Goal: Information Seeking & Learning: Find specific fact

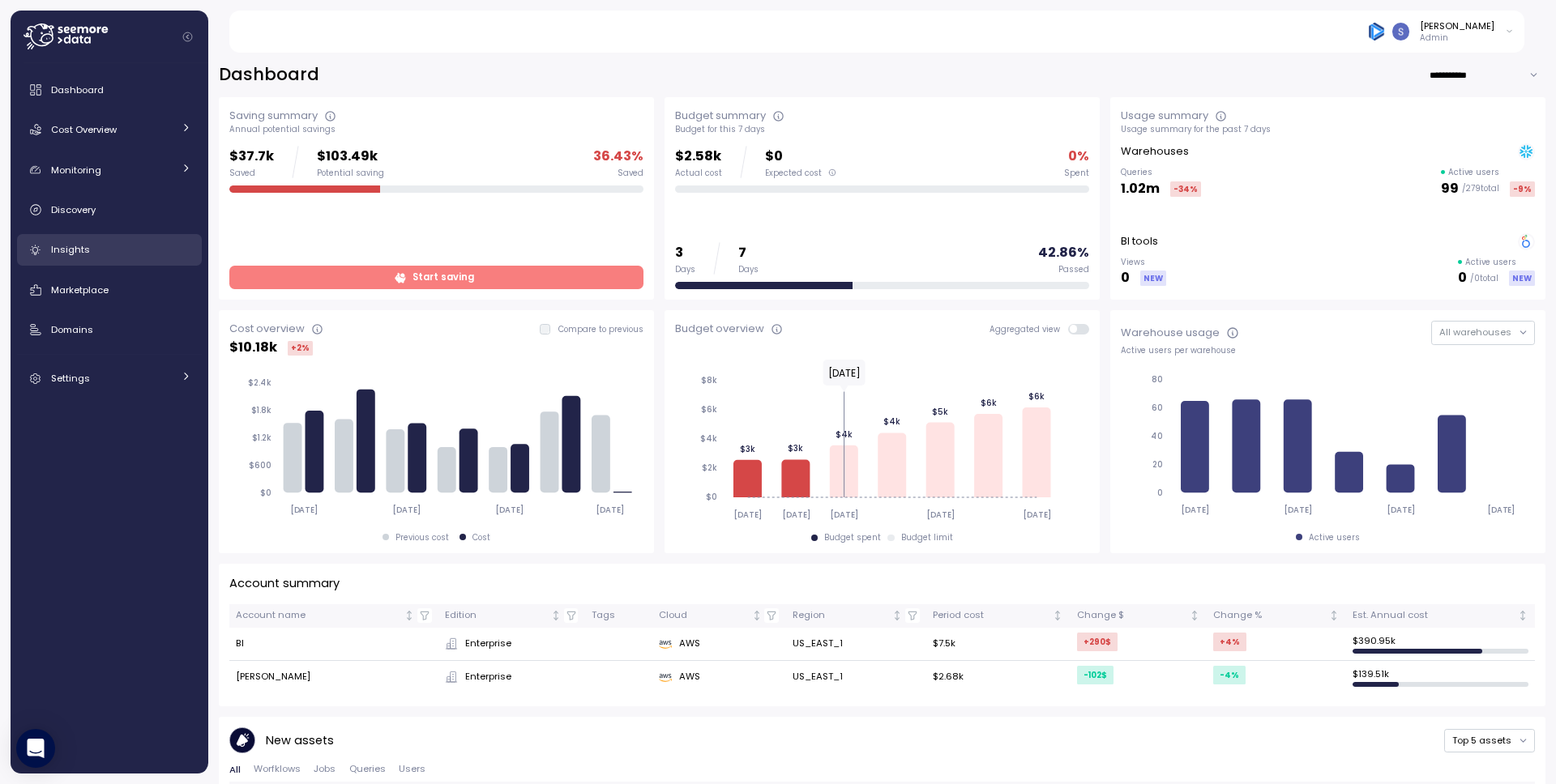
click at [77, 238] on link "Insights" at bounding box center [109, 250] width 184 height 32
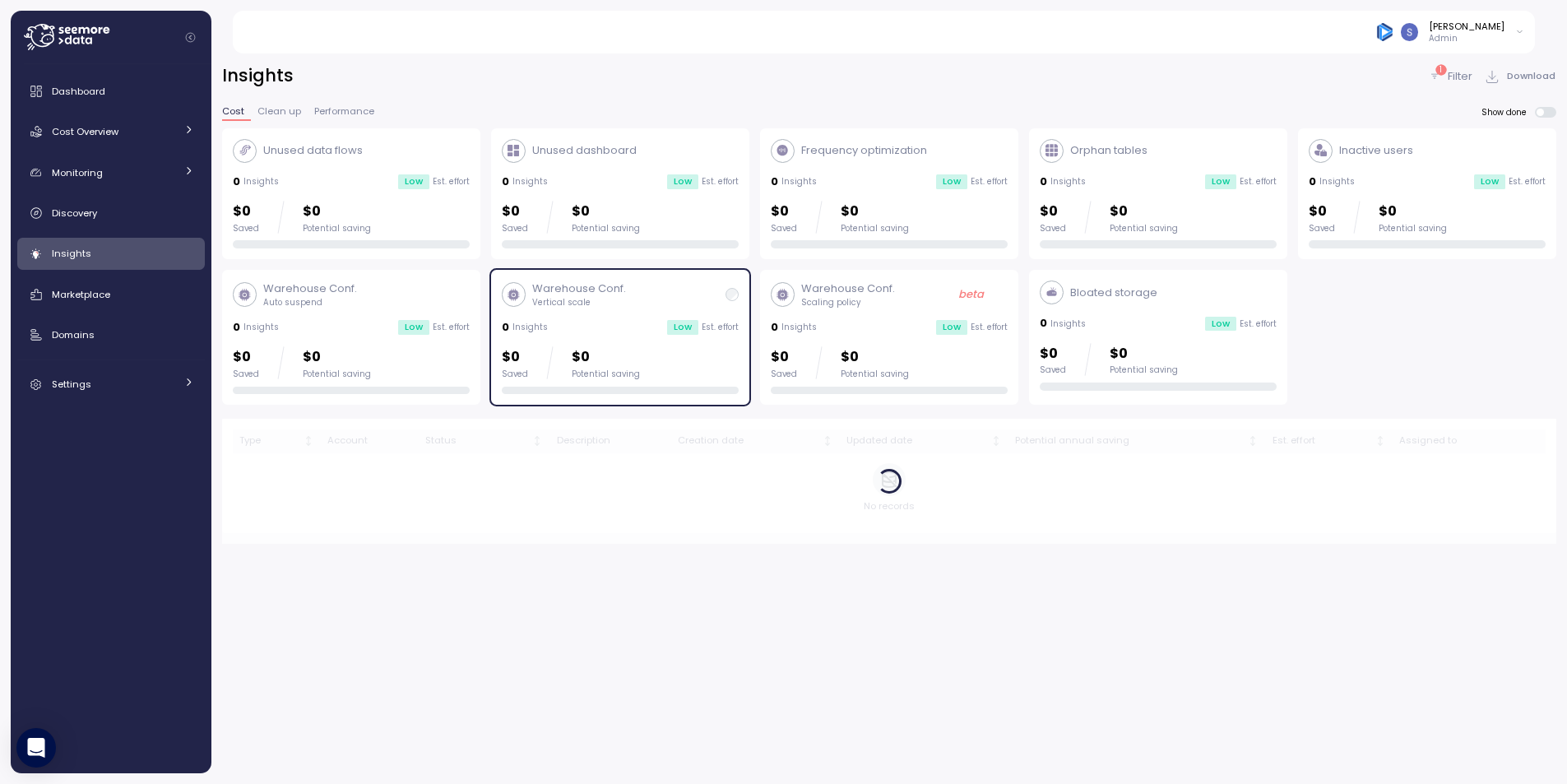
click at [350, 319] on div "0 Insights Low Est. effort" at bounding box center [351, 327] width 237 height 16
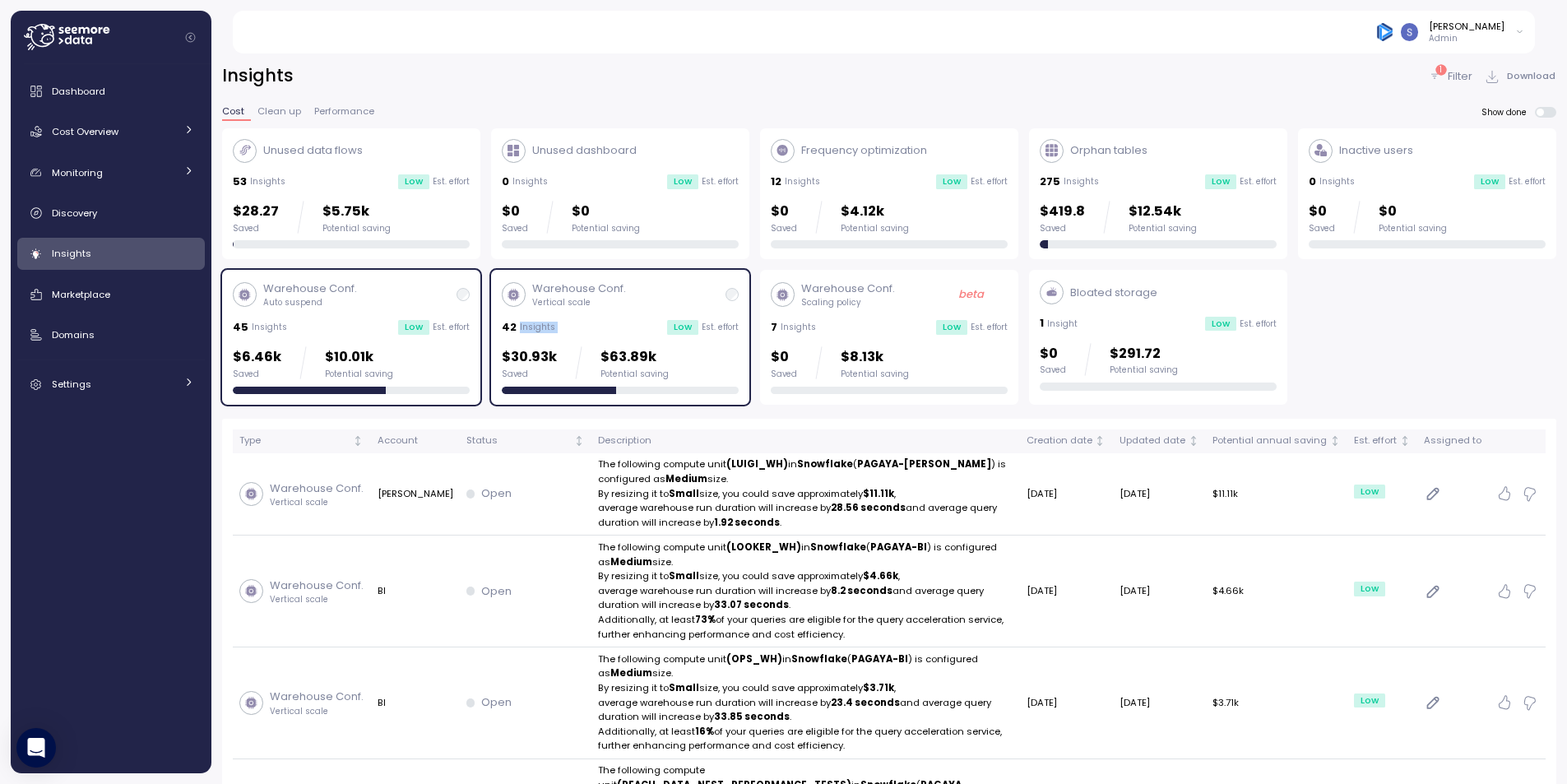
click at [609, 314] on div "Warehouse Conf. Vertical scale 42 Insights Low Est. effort $30.93k Saved $63.89…" at bounding box center [621, 336] width 237 height 113
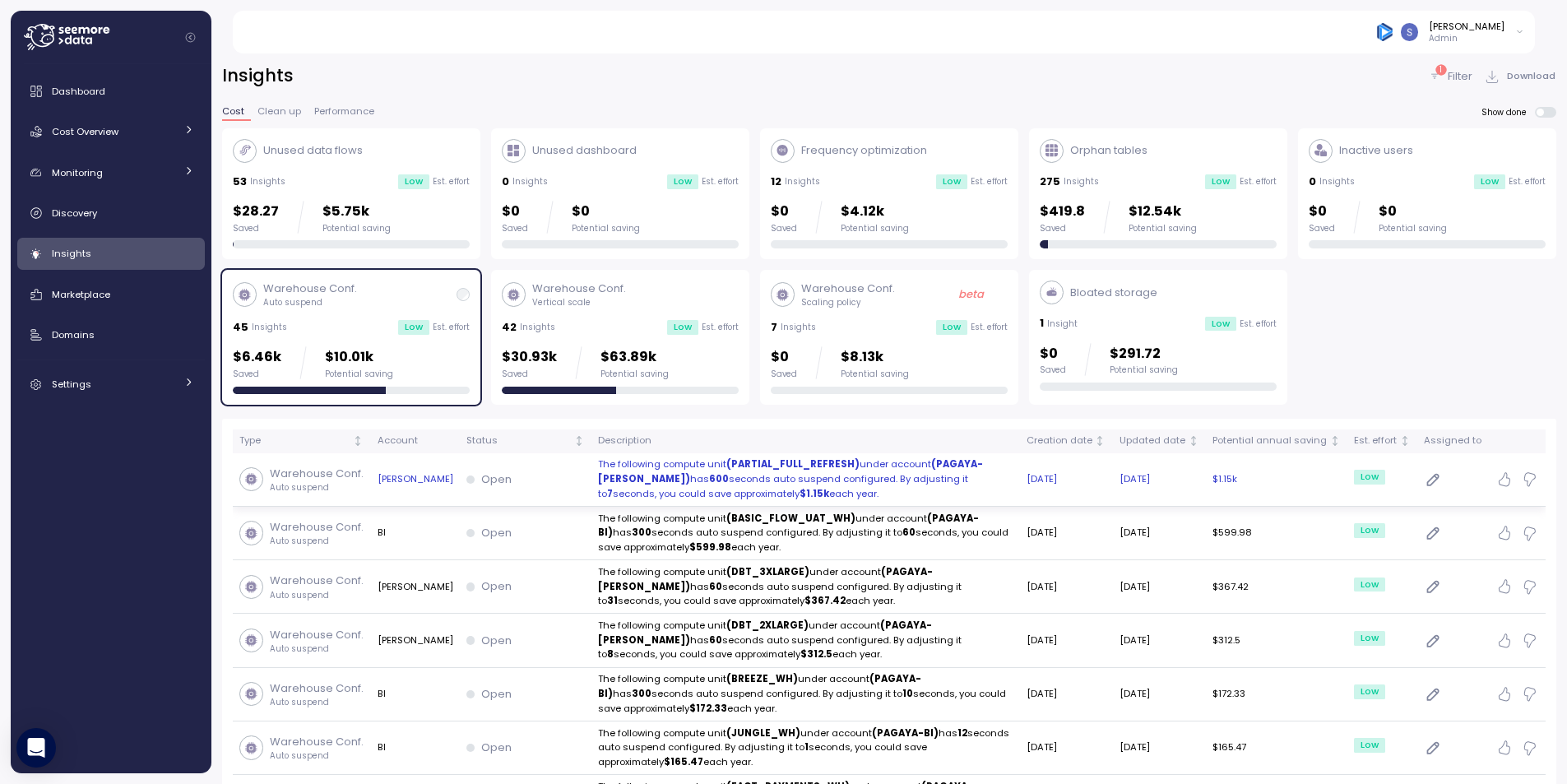
click at [821, 480] on p "The following compute unit (PARTIAL_FULL_REFRESH) under account (PAGAYA-LUIGI) …" at bounding box center [806, 479] width 415 height 44
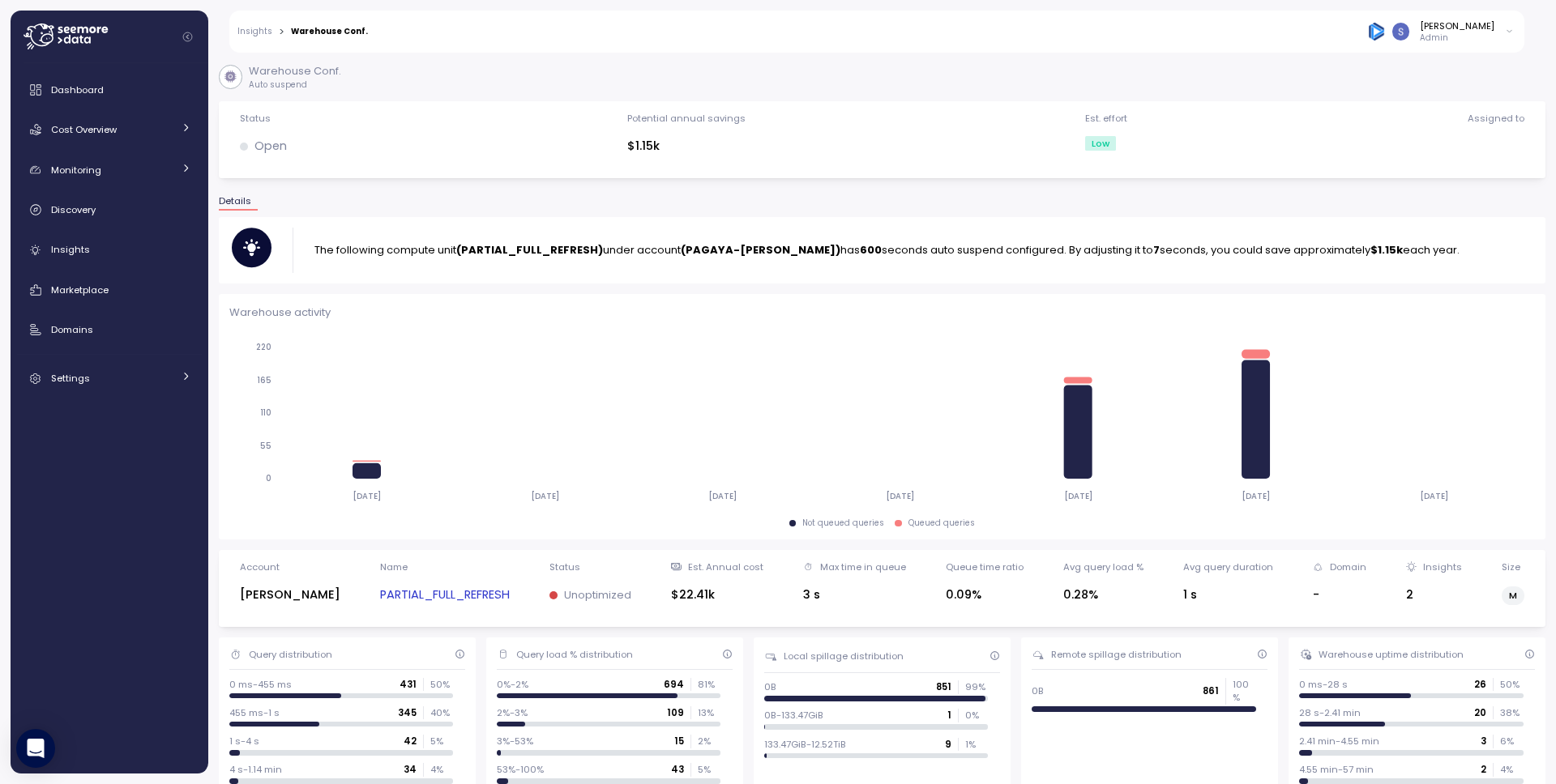
click at [544, 251] on strong "(PARTIAL_FULL_REFRESH)" at bounding box center [530, 250] width 147 height 15
copy strong "PARTIAL_FULL_REFRESH"
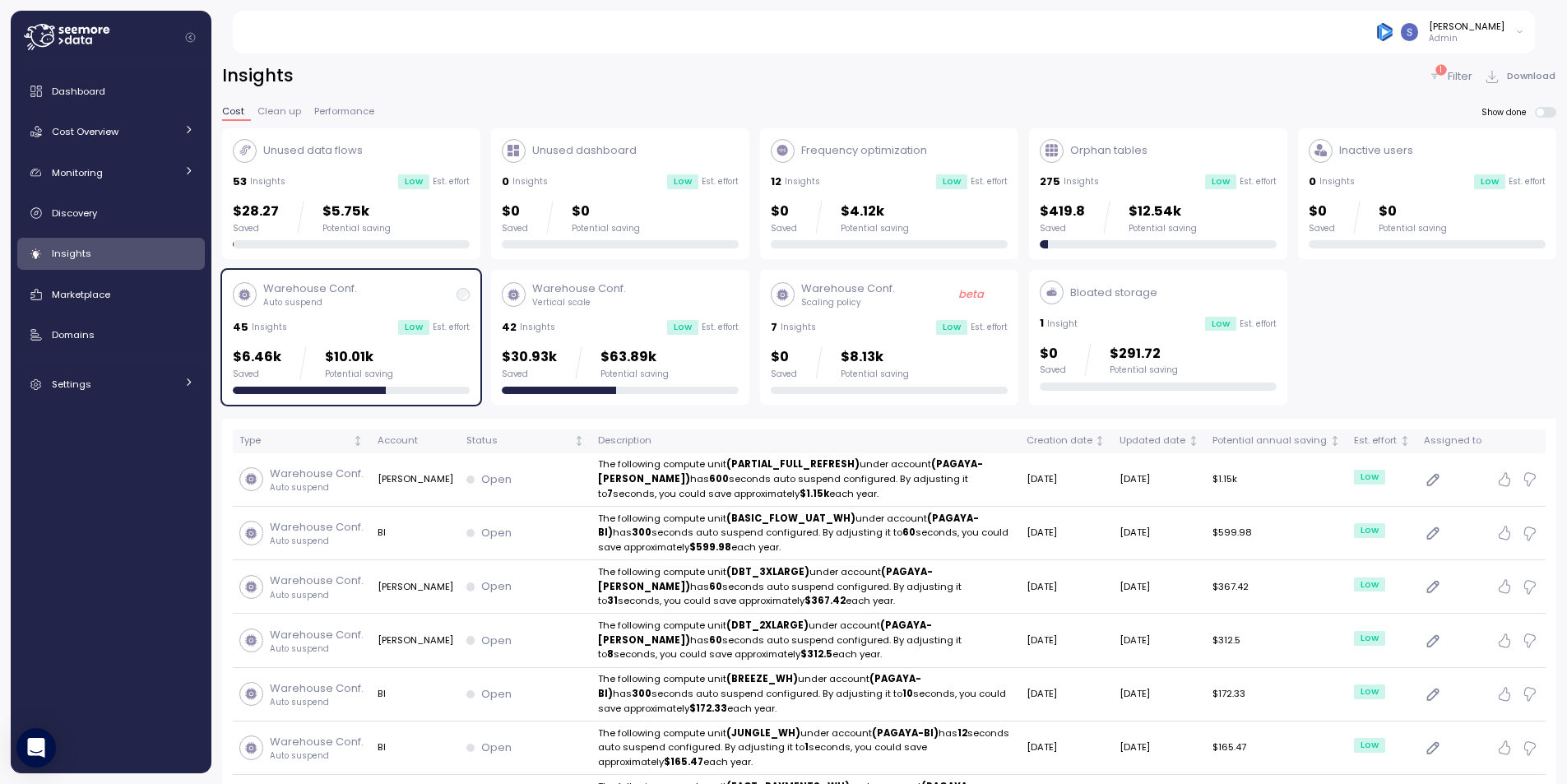
click at [604, 311] on div "Warehouse Conf. Vertical scale 42 Insights Low Est. effort $30.93k Saved $63.89…" at bounding box center [621, 336] width 237 height 113
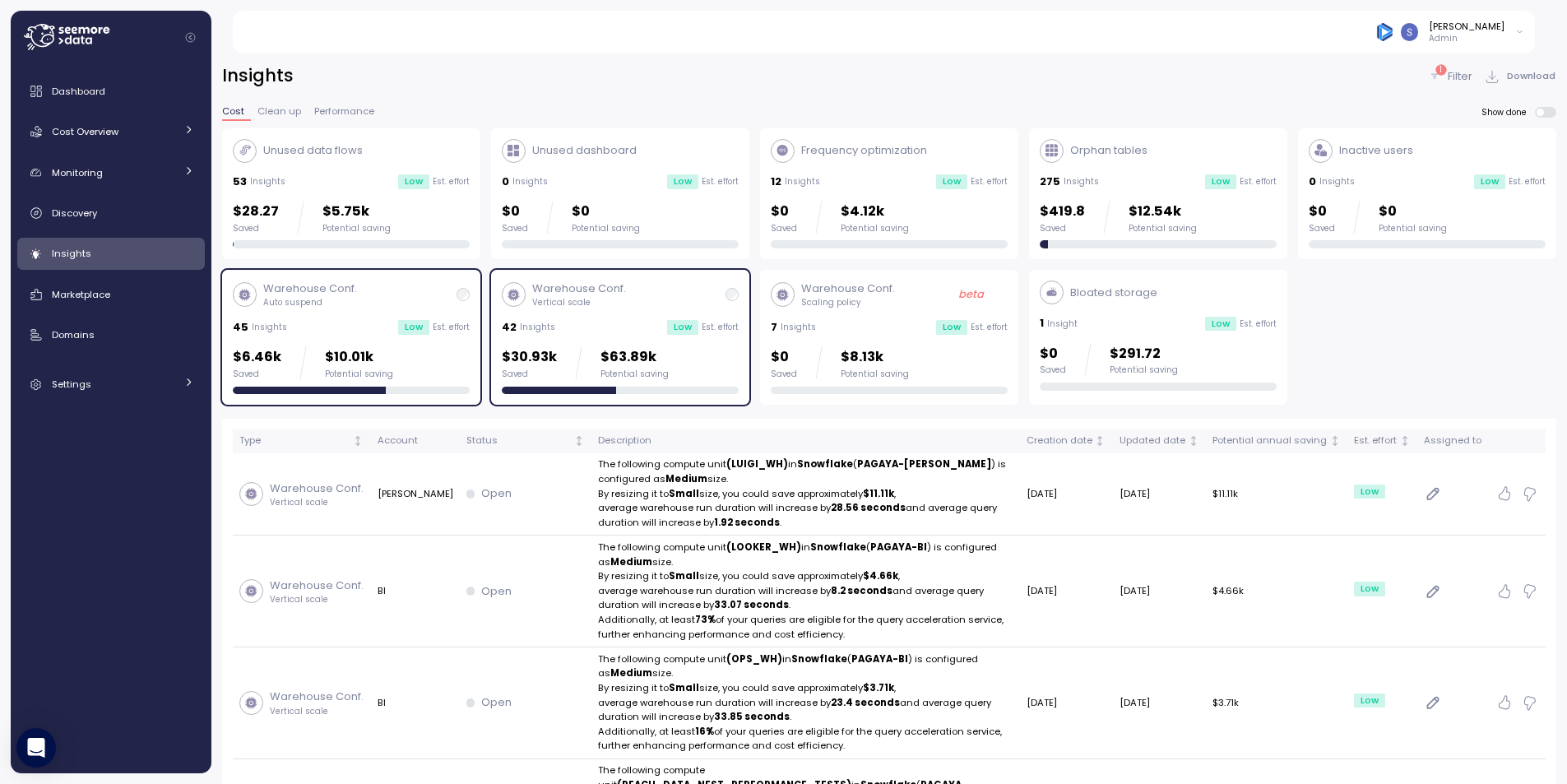
click at [604, 310] on div "Warehouse Conf. Vertical scale 42 Insights Low Est. effort $30.93k Saved $63.89…" at bounding box center [621, 336] width 237 height 113
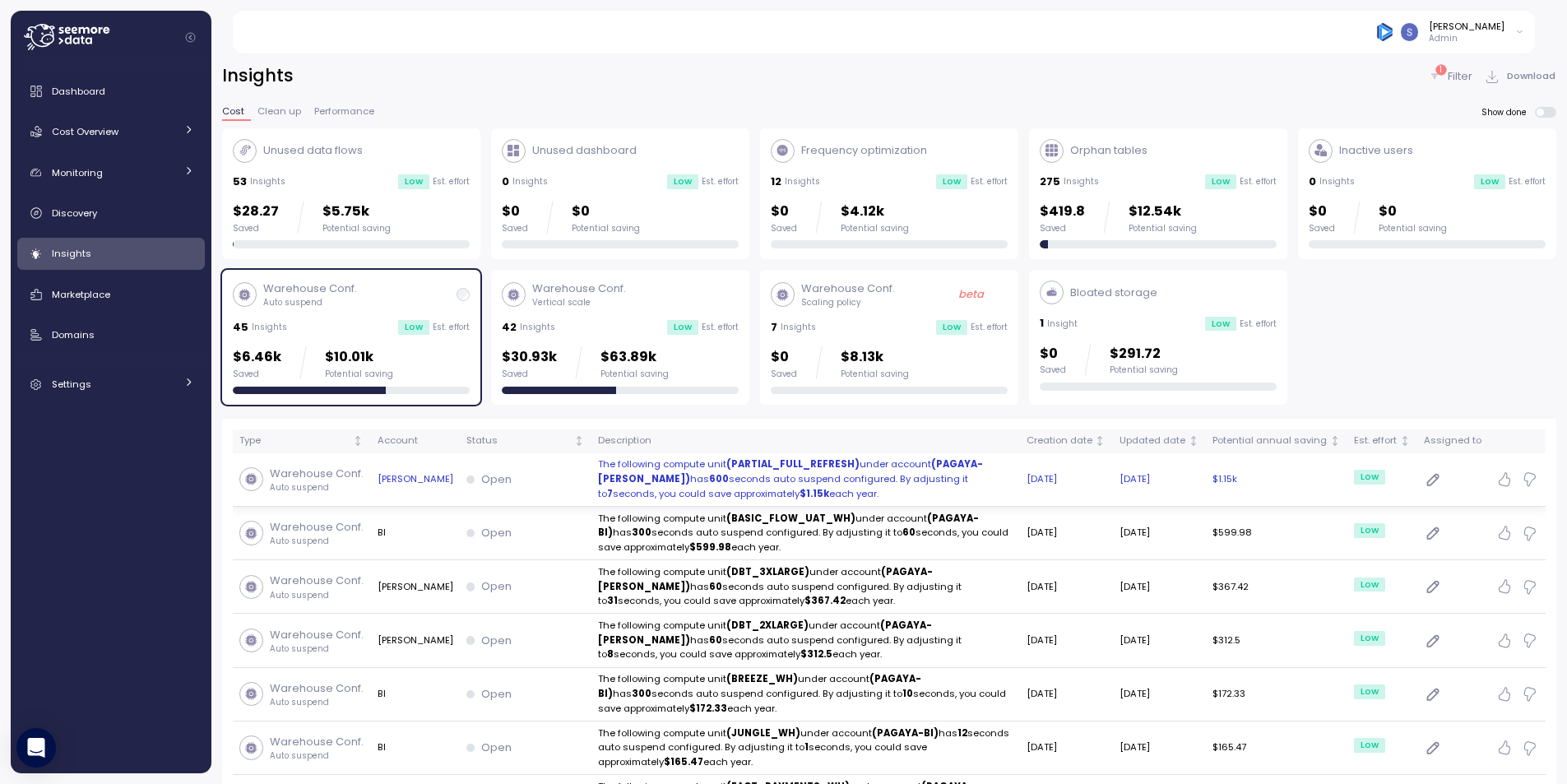
click at [515, 468] on td "Open" at bounding box center [526, 479] width 132 height 53
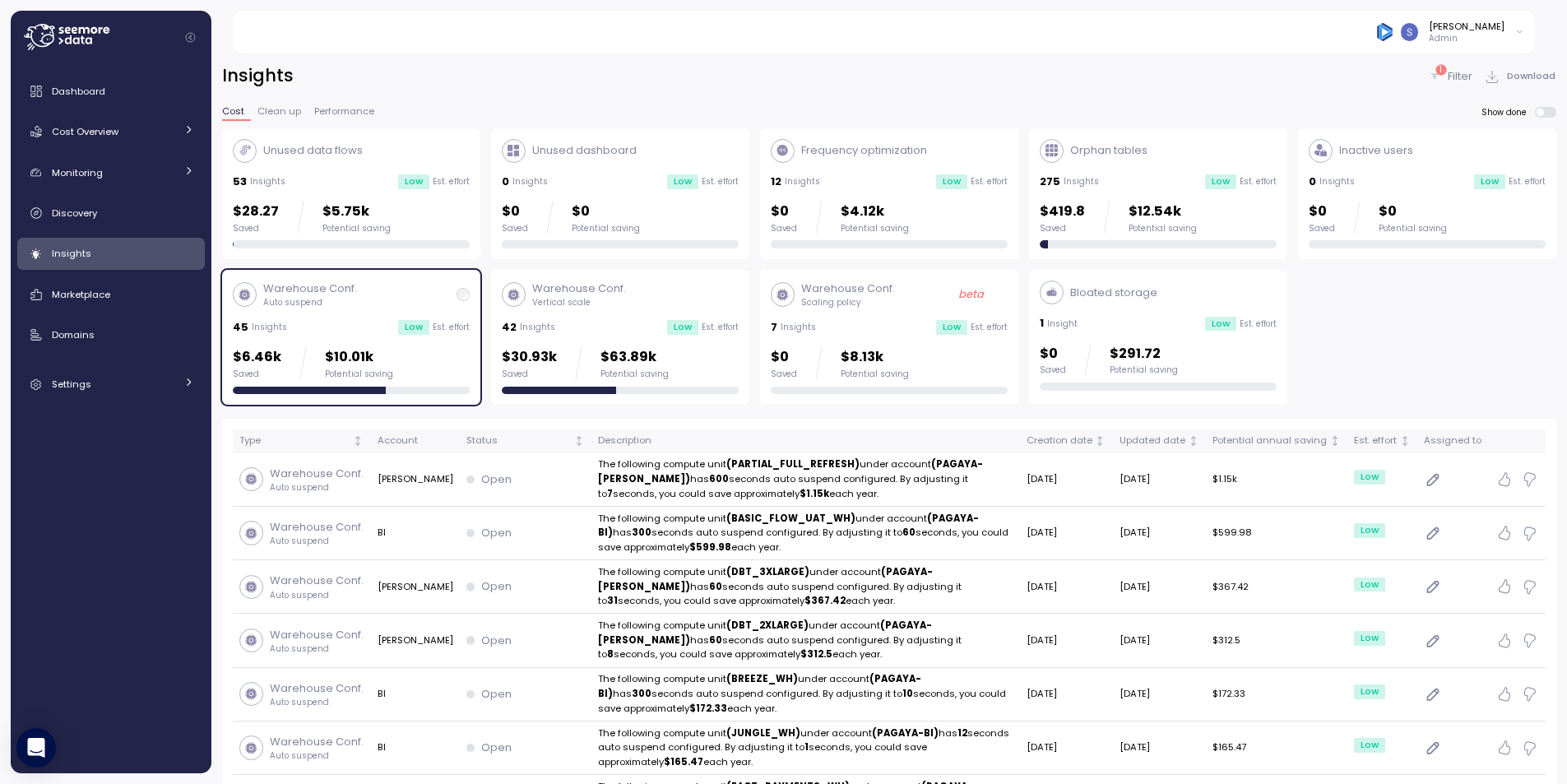
click at [432, 330] on div "Low Est. effort" at bounding box center [434, 327] width 72 height 15
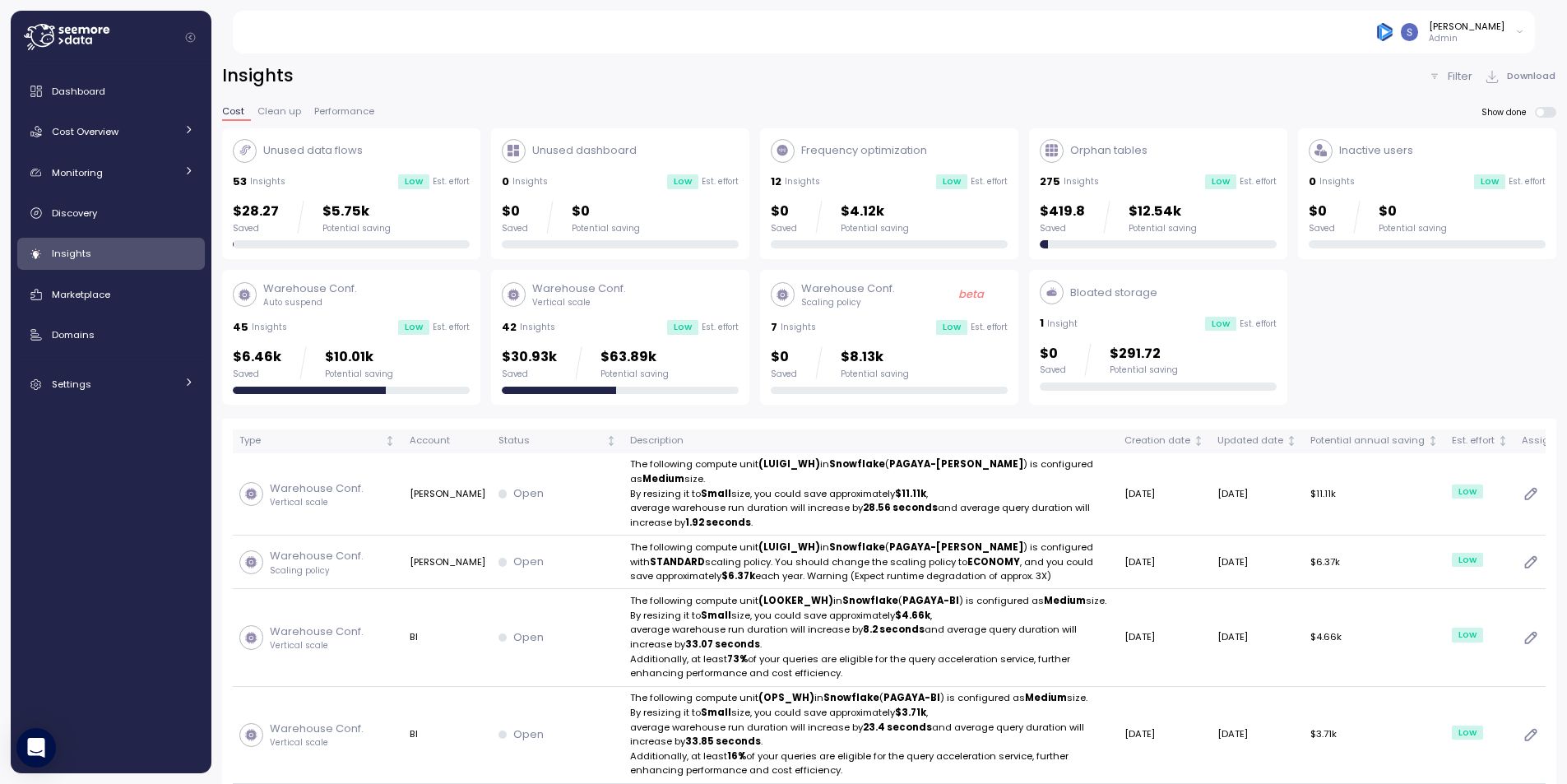
click at [643, 307] on div "Warehouse Conf. Vertical scale" at bounding box center [621, 294] width 237 height 28
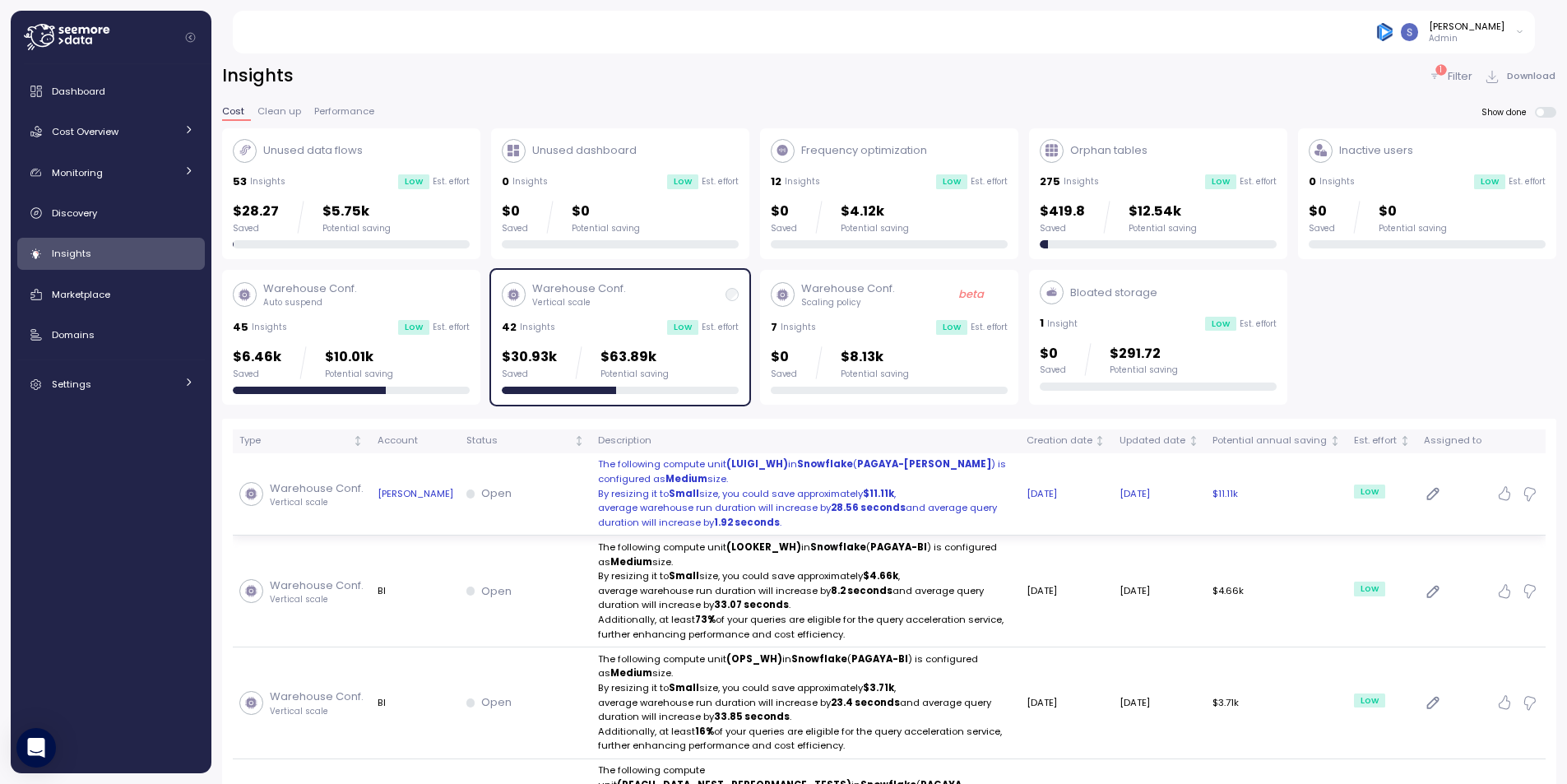
click at [521, 501] on div "Open" at bounding box center [526, 493] width 118 height 16
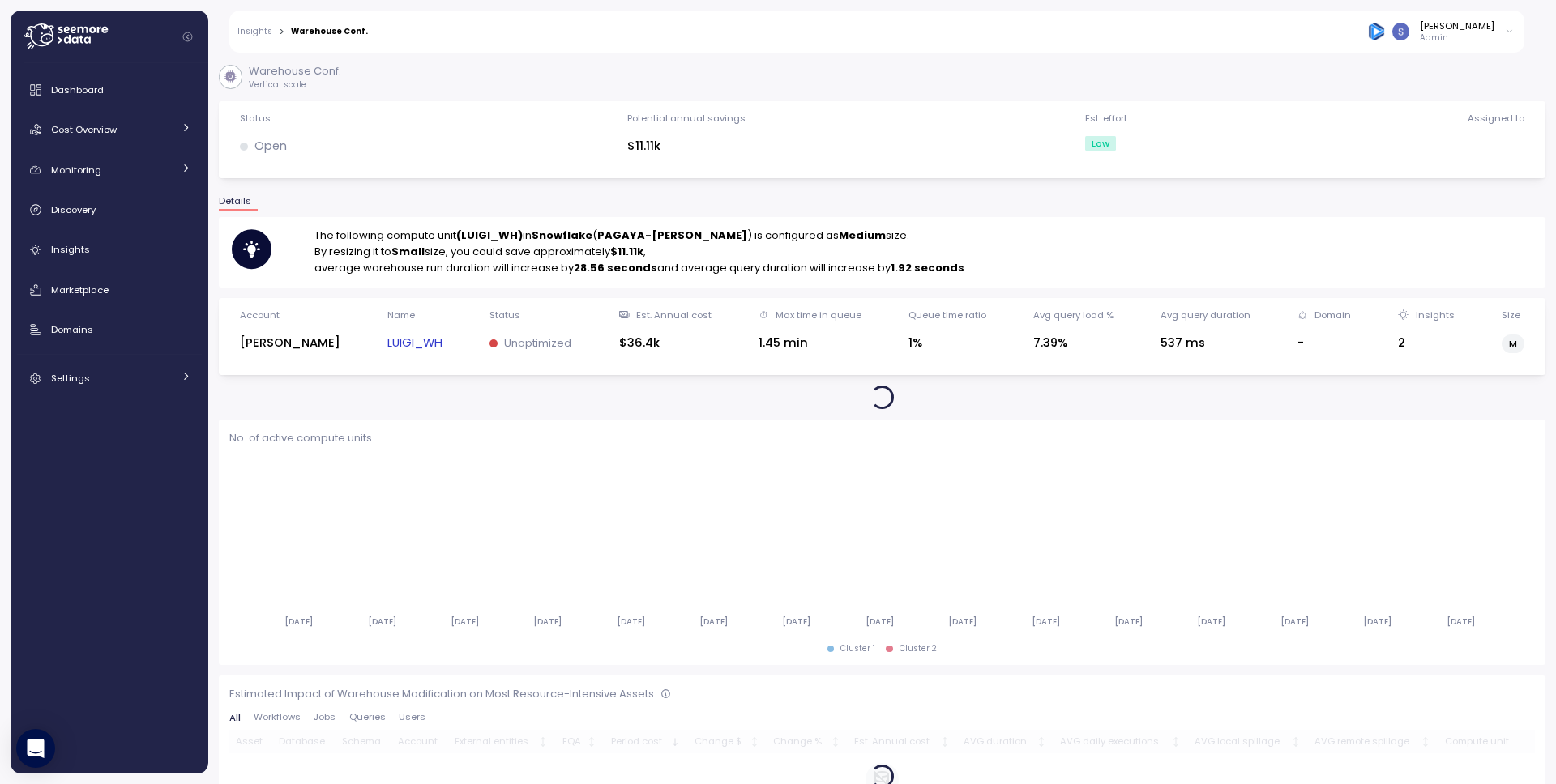
click at [493, 232] on strong "(LUIGI_WH)" at bounding box center [490, 235] width 67 height 15
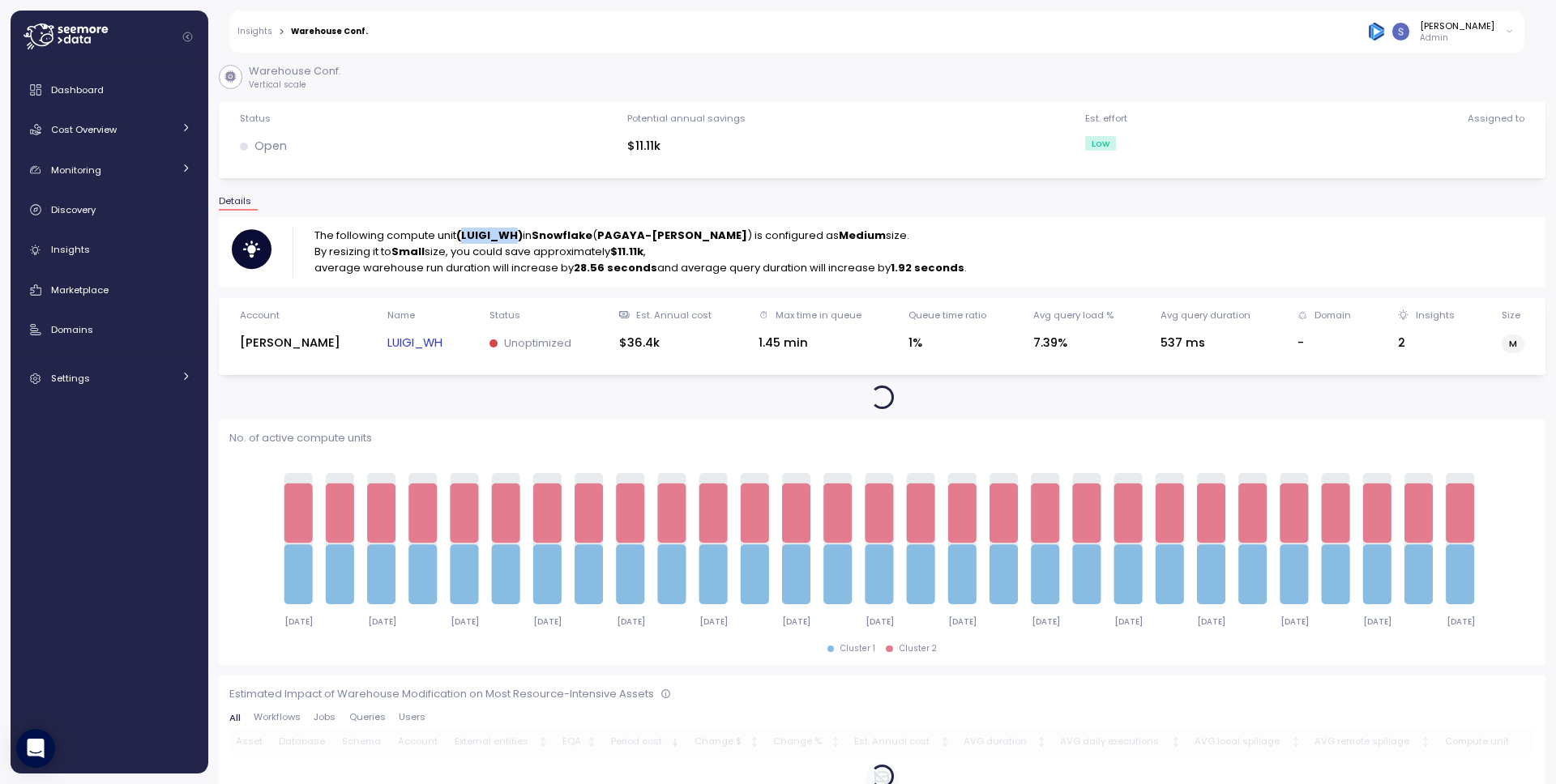
copy strong "LUIGI_WH"
